Goal: Entertainment & Leisure: Consume media (video, audio)

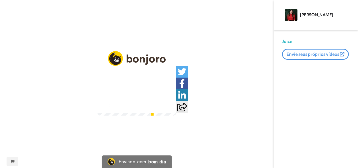
click at [155, 105] on video at bounding box center [137, 95] width 79 height 39
click at [145, 103] on video at bounding box center [137, 95] width 79 height 39
click at [171, 109] on img at bounding box center [169, 106] width 6 height 6
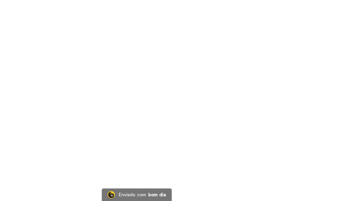
click at [130, 111] on video at bounding box center [179, 100] width 358 height 201
click at [302, 137] on video at bounding box center [179, 100] width 358 height 201
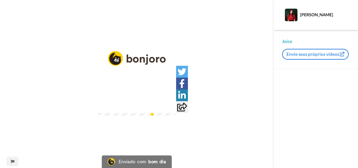
drag, startPoint x: 141, startPoint y: 97, endPoint x: 145, endPoint y: 73, distance: 24.2
click at [143, 93] on icon at bounding box center [136, 95] width 13 height 13
click at [138, 93] on icon at bounding box center [137, 96] width 14 height 14
drag, startPoint x: 207, startPoint y: 140, endPoint x: 217, endPoint y: 142, distance: 9.8
click at [176, 113] on div "2:09 / 2:49" at bounding box center [137, 107] width 79 height 11
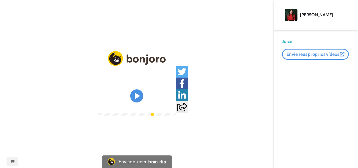
click at [176, 113] on div "2:09 / 2:49" at bounding box center [137, 107] width 79 height 11
click at [145, 98] on video at bounding box center [137, 95] width 79 height 39
